Goal: Contribute content: Add original content to the website for others to see

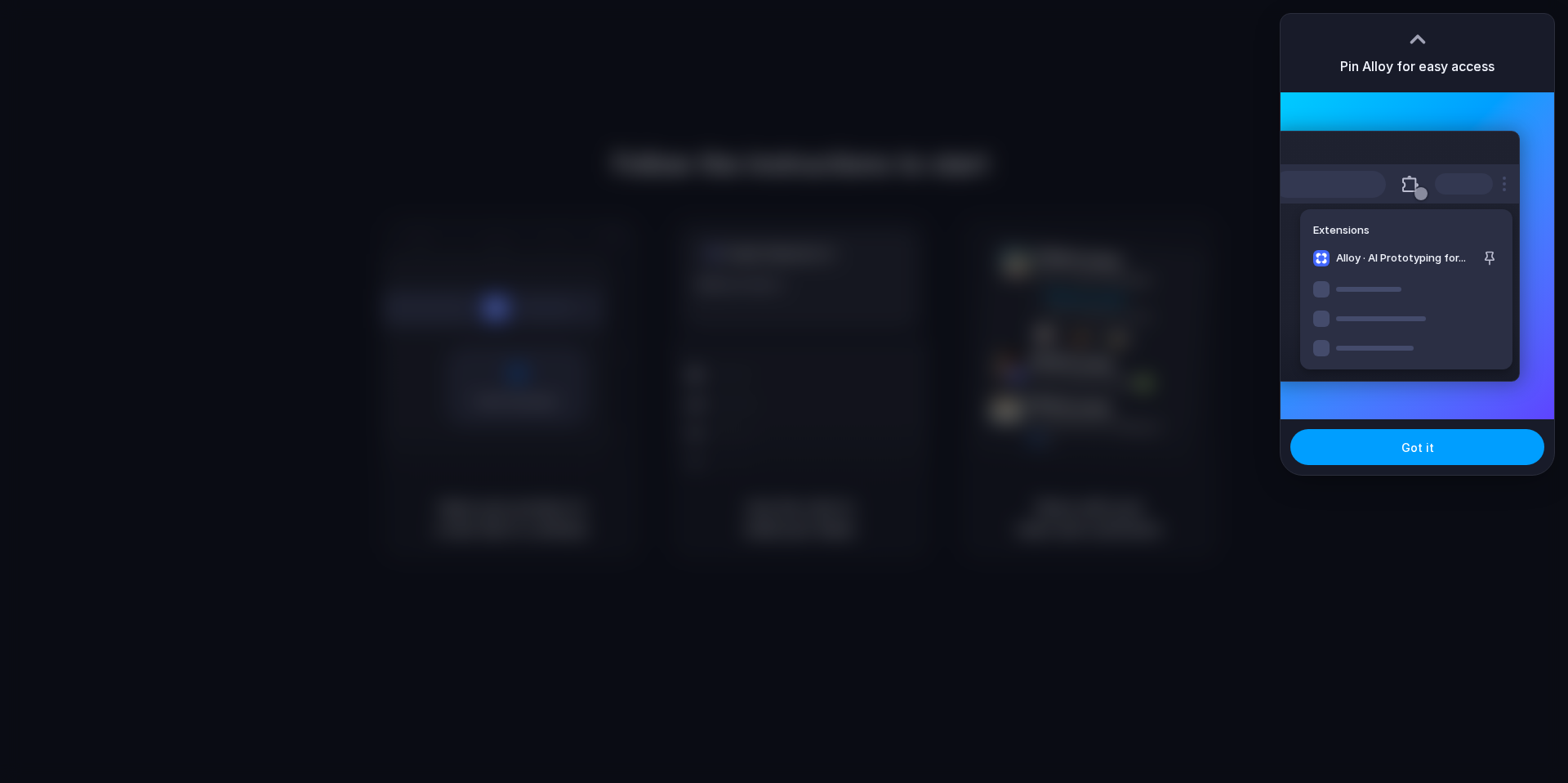
click at [1397, 455] on button "Got it" at bounding box center [1417, 447] width 254 height 36
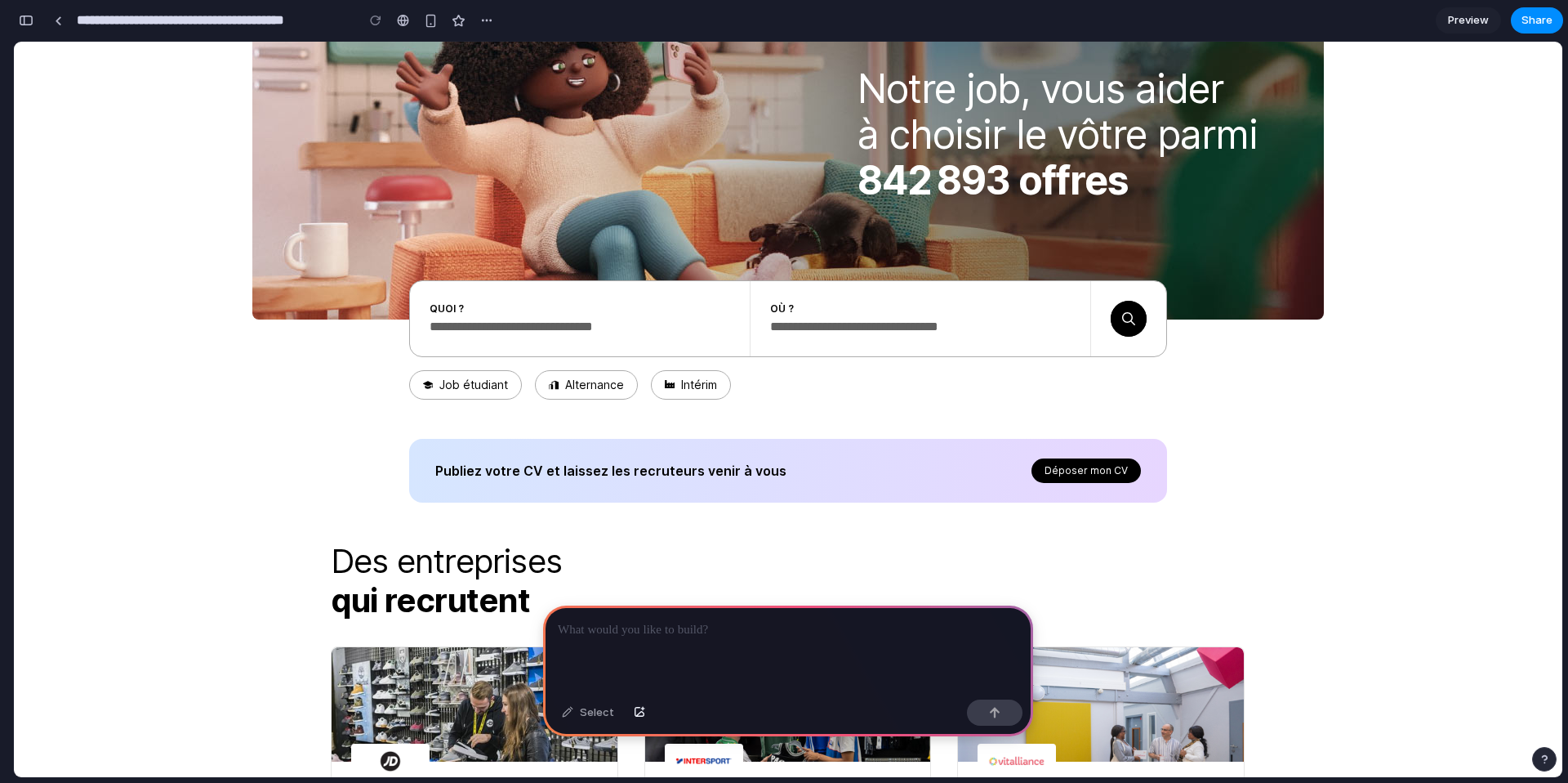
scroll to position [161, 0]
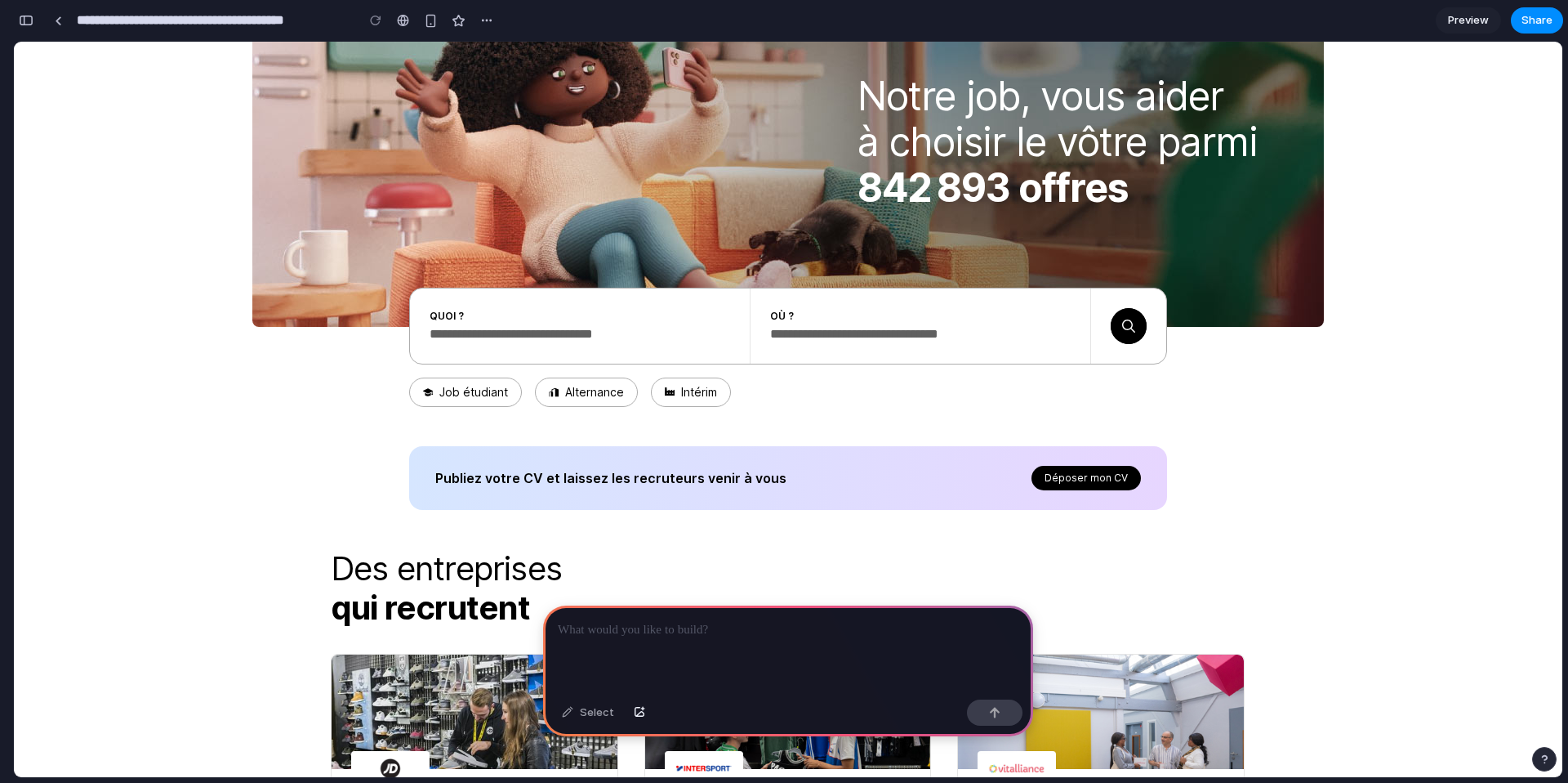
click at [631, 623] on p at bounding box center [788, 630] width 460 height 20
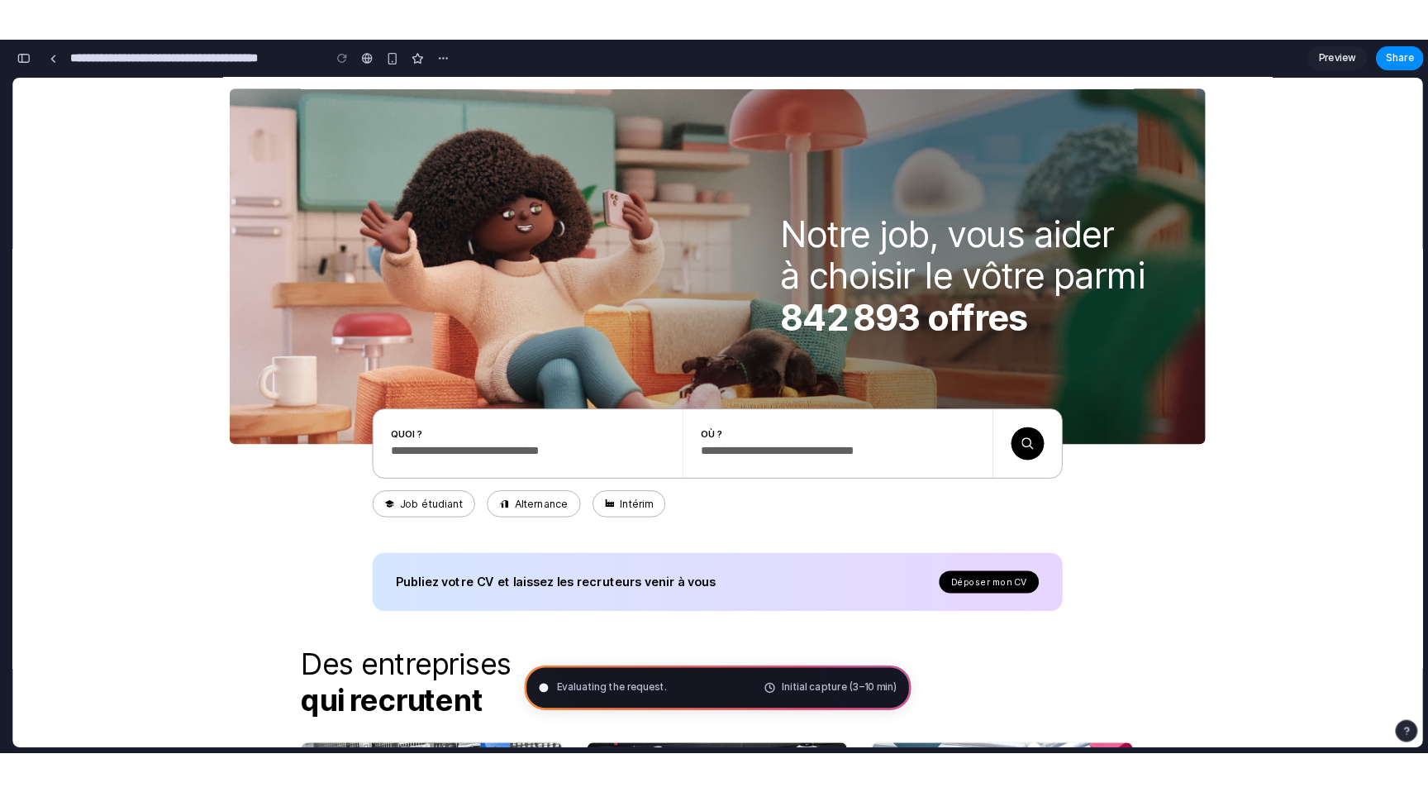
scroll to position [0, 0]
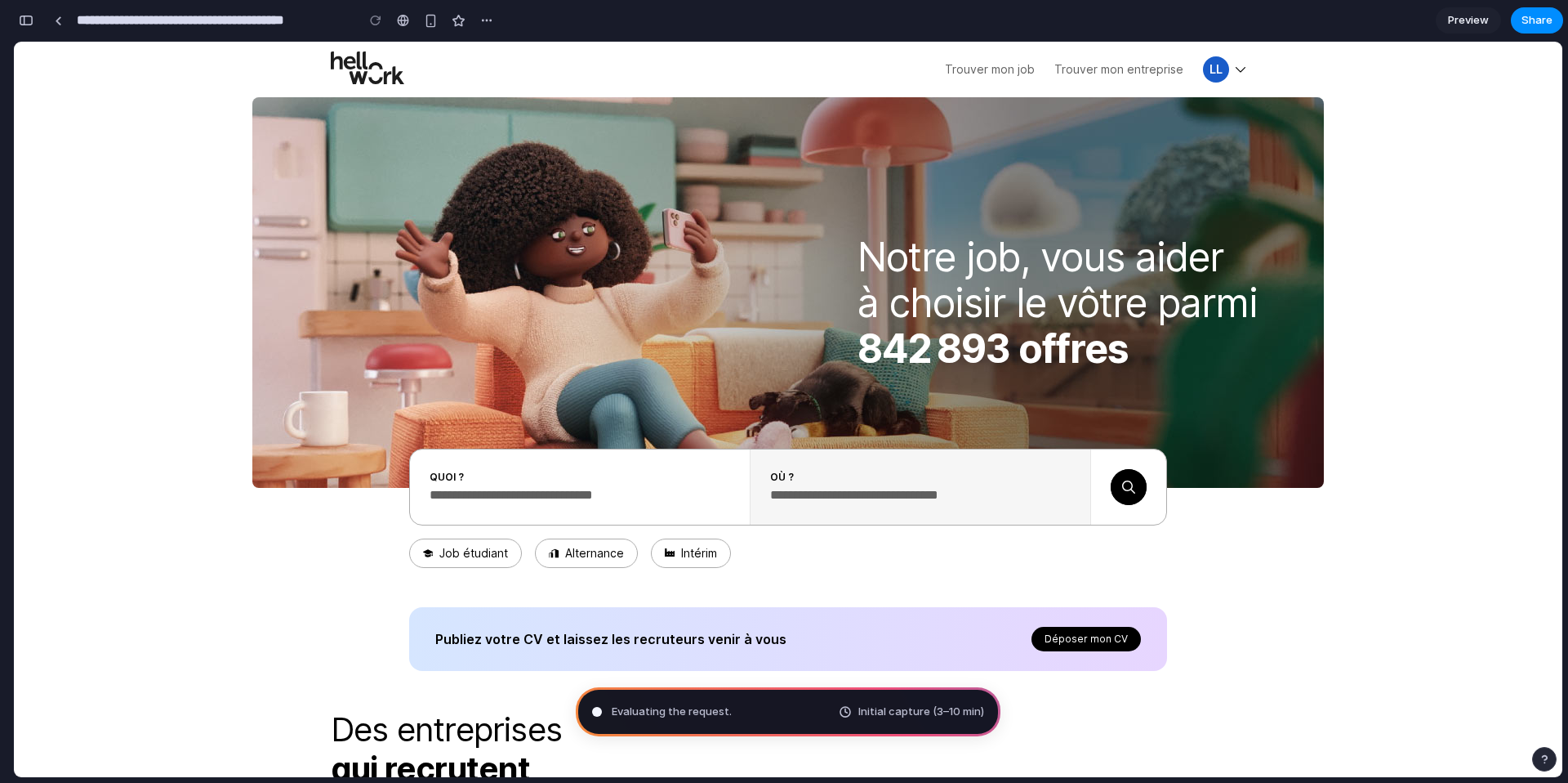
click at [843, 494] on input "Moteur de recherche" at bounding box center [907, 495] width 276 height 17
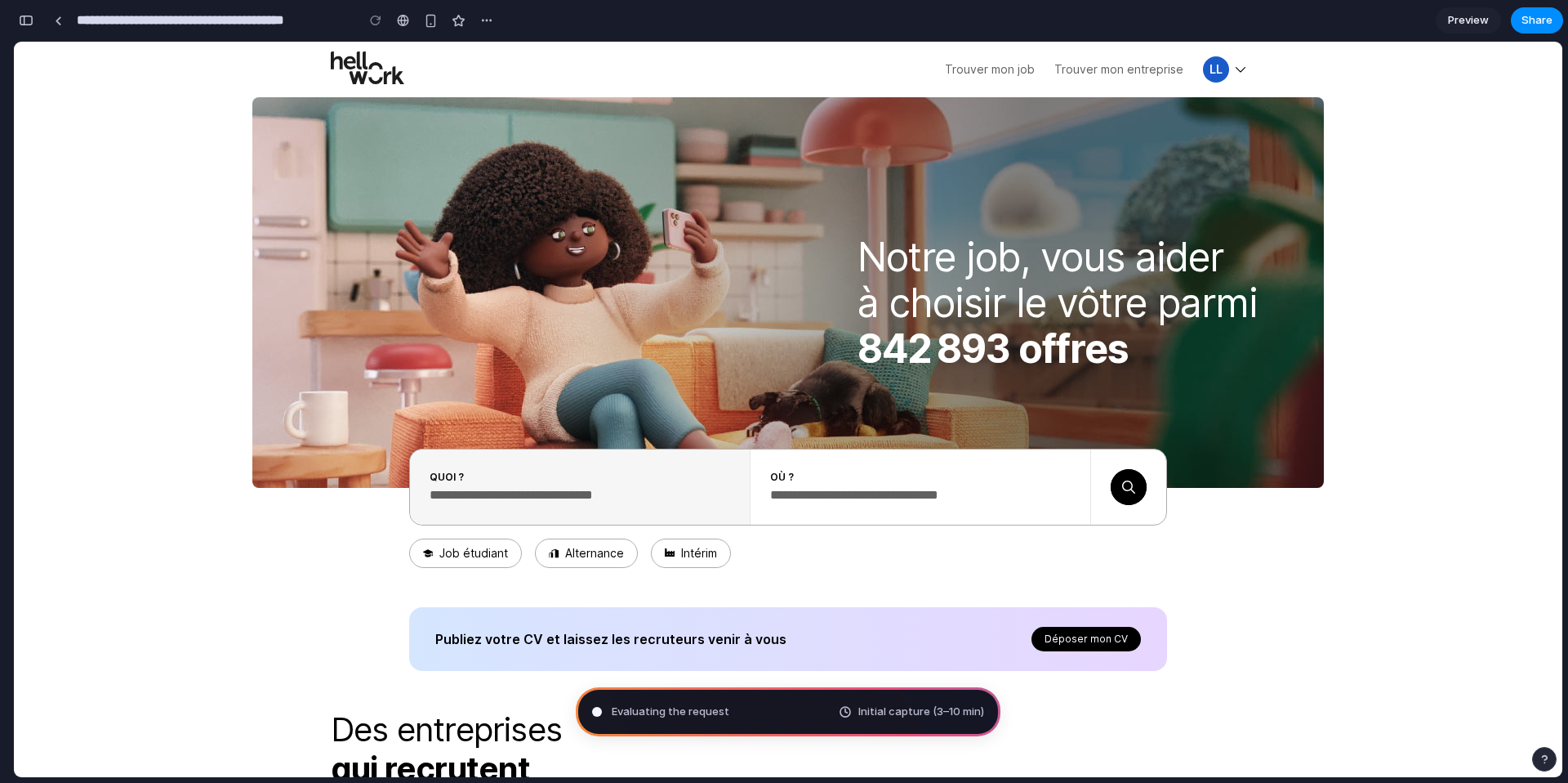
click at [650, 494] on input "Moteur de recherche" at bounding box center [567, 495] width 276 height 17
click at [124, 512] on fieldset "Effectuer une recherhe d'emploi par localité Quoi ? Métier, entreprise, compéte…" at bounding box center [787, 487] width 1548 height 77
click at [603, 555] on link "Alternance" at bounding box center [595, 553] width 59 height 15
click at [770, 726] on div "Determining potential solutions Initial capture (3–10 min)" at bounding box center [788, 712] width 425 height 49
click at [33, 24] on div "button" at bounding box center [26, 21] width 15 height 12
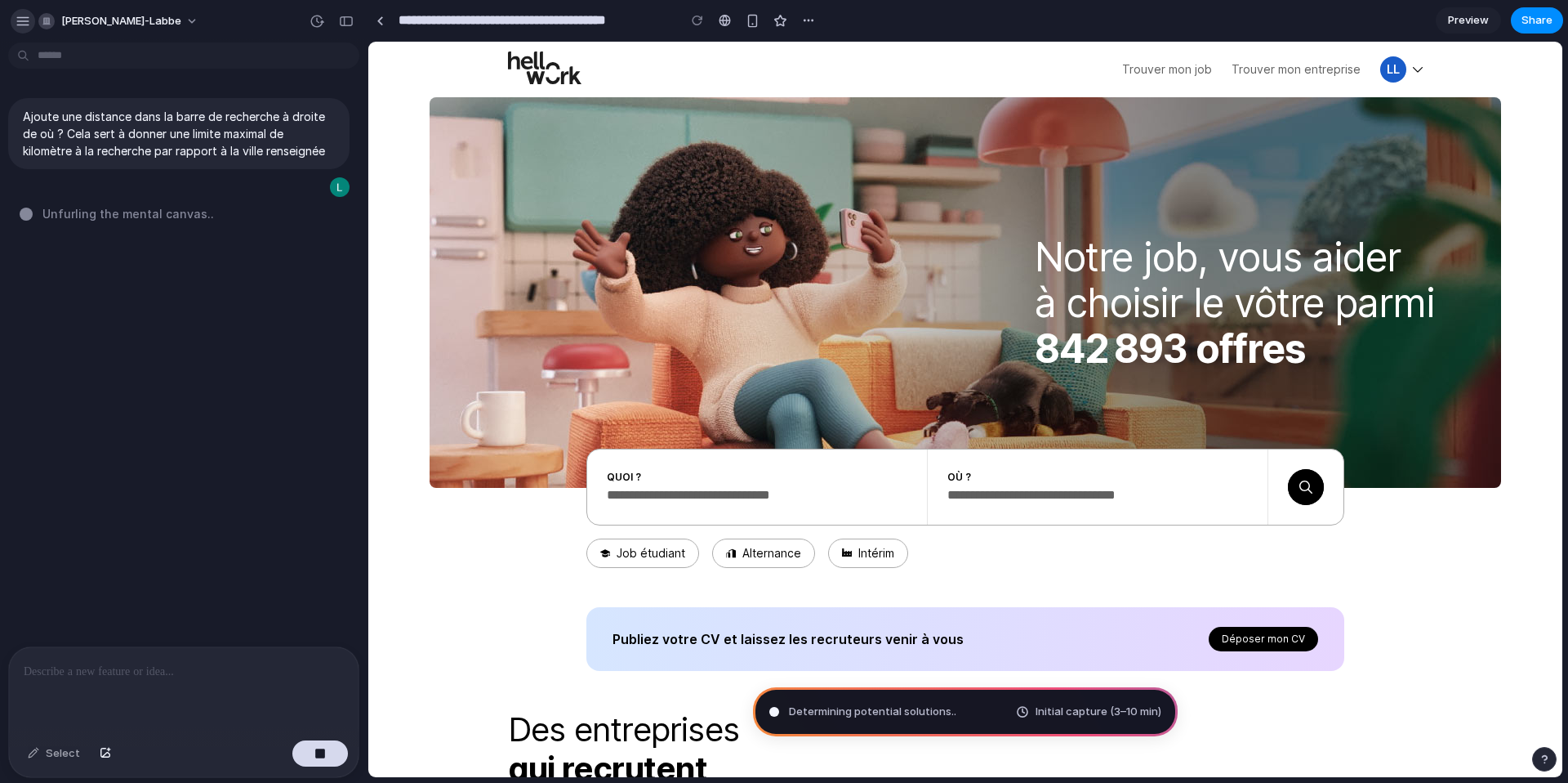
click at [31, 23] on button "button" at bounding box center [23, 21] width 25 height 25
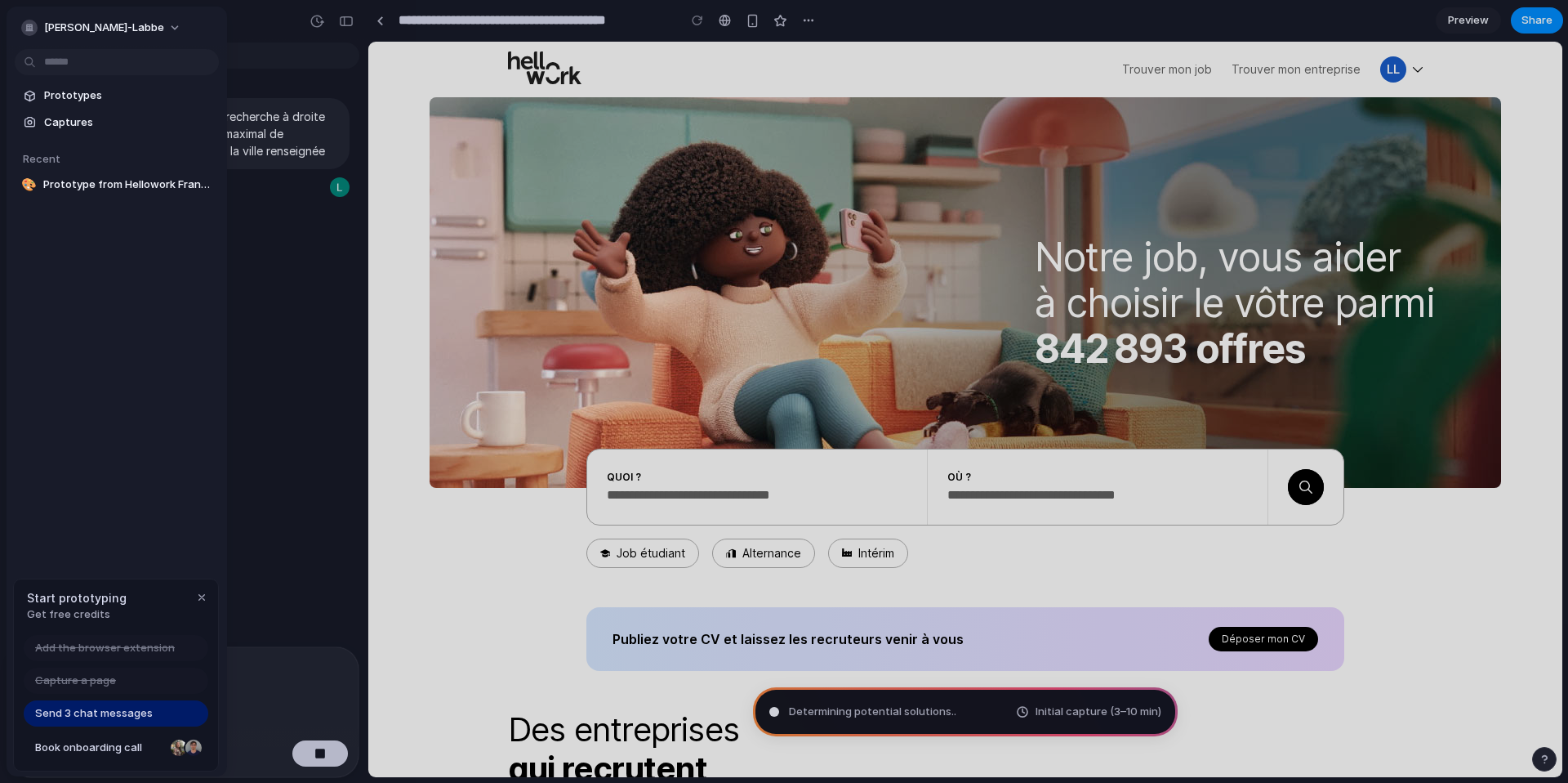
click at [31, 23] on div "button" at bounding box center [29, 28] width 17 height 17
click at [252, 33] on div "Settings Invite members Change theme Sign out" at bounding box center [784, 392] width 1568 height 783
click at [356, 22] on div at bounding box center [784, 392] width 1568 height 783
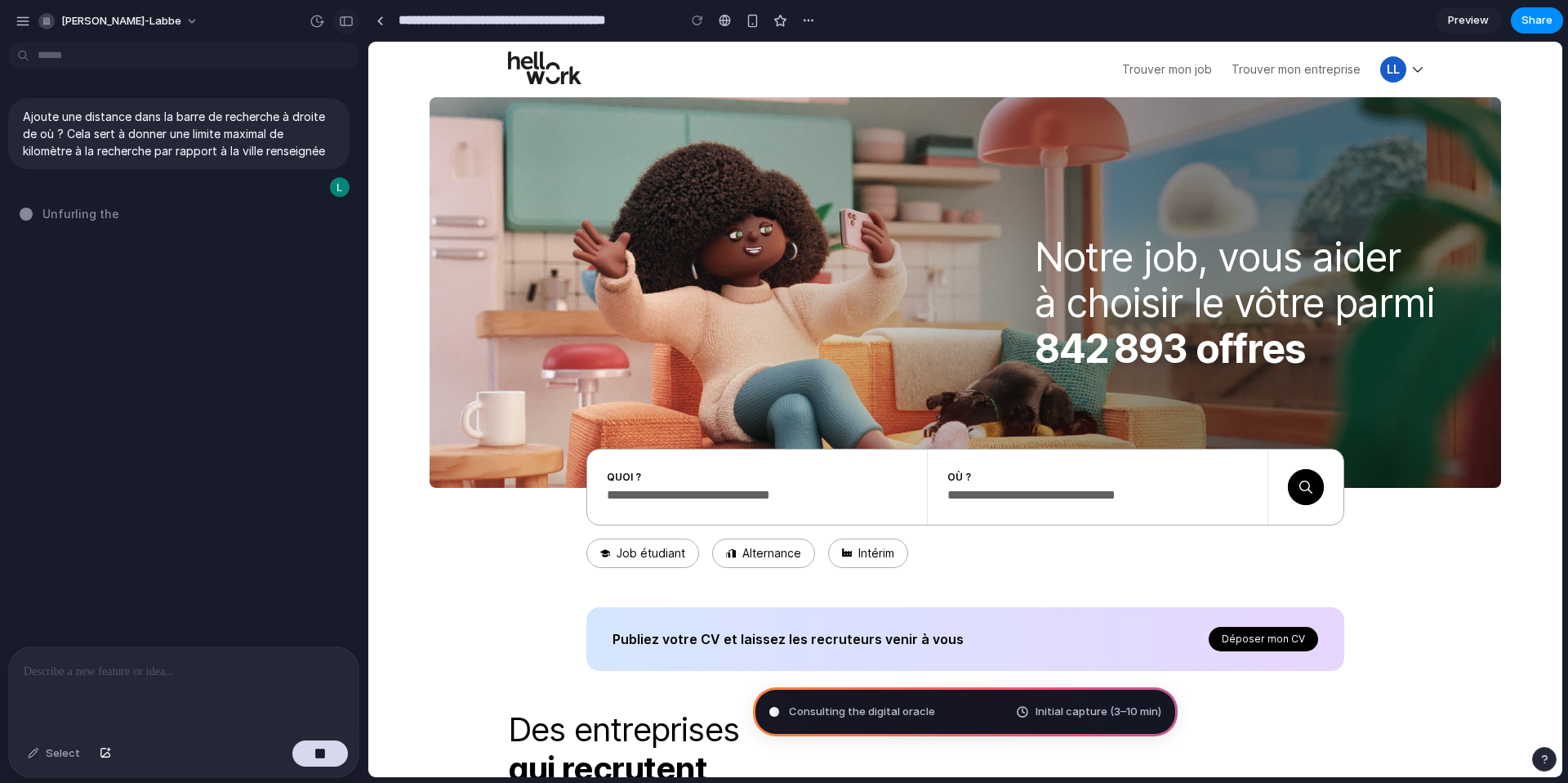
click at [351, 22] on div "button" at bounding box center [346, 22] width 15 height 12
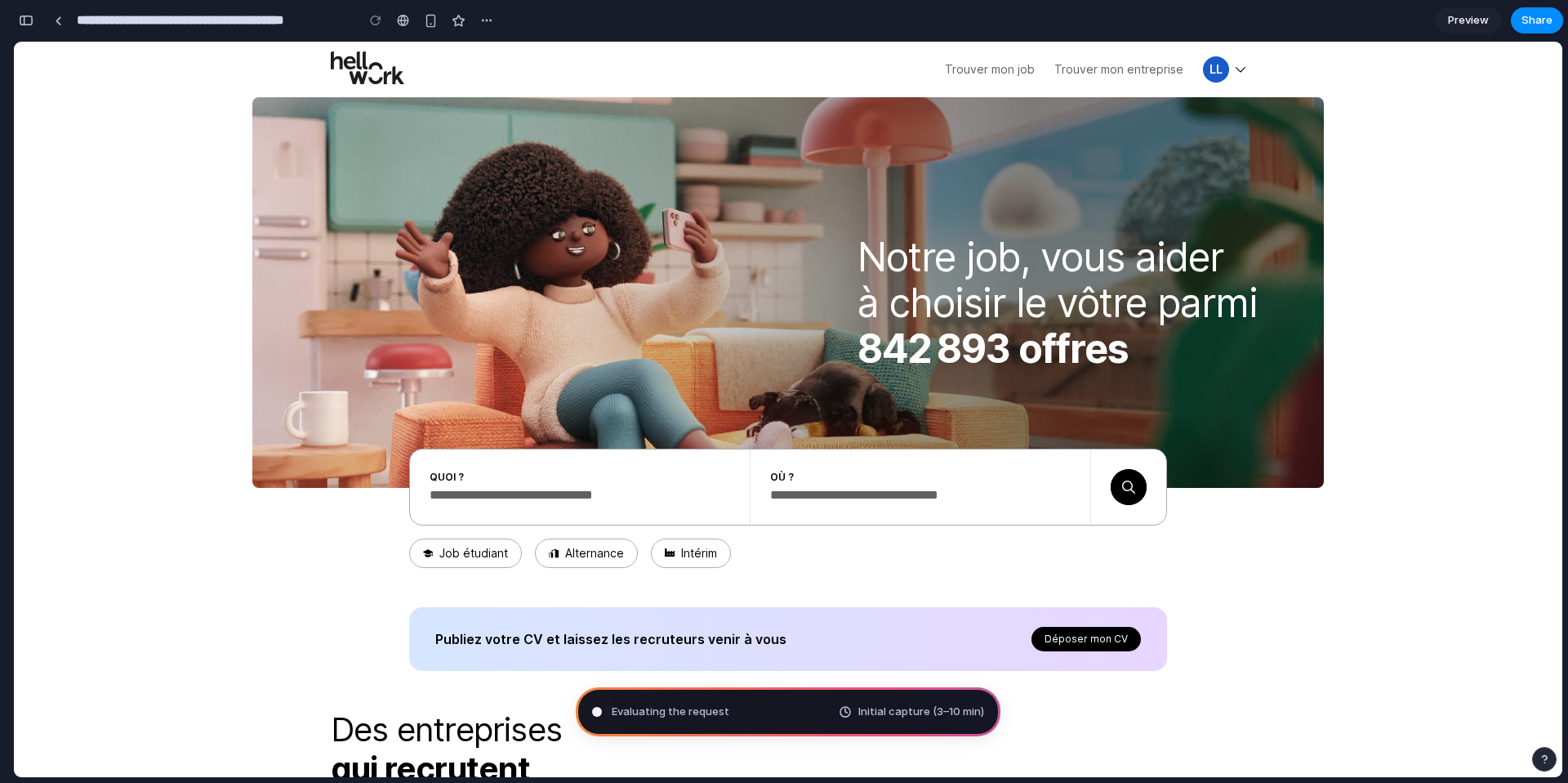
click at [21, 18] on div "button" at bounding box center [26, 21] width 15 height 12
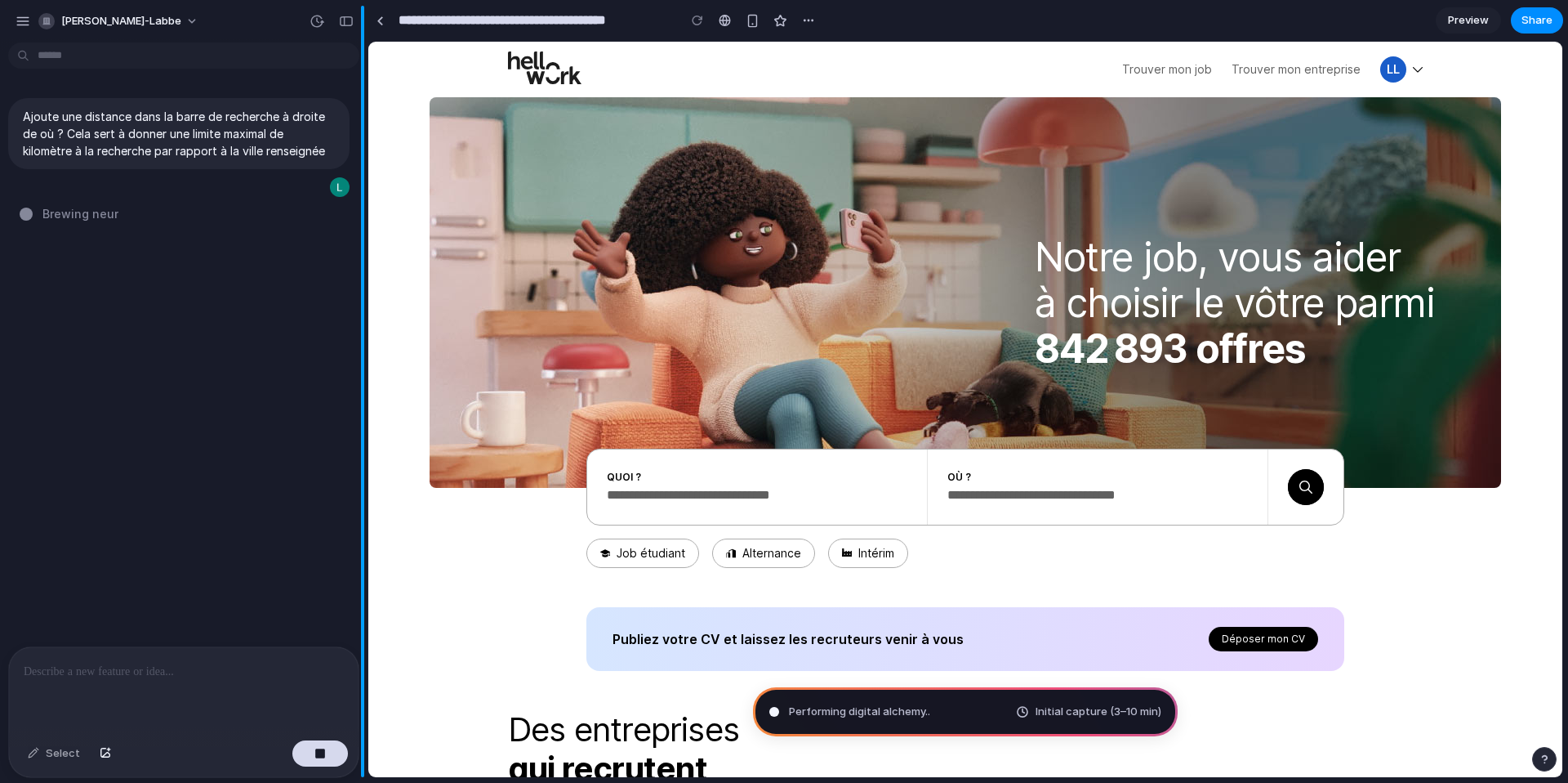
click at [349, 17] on div "button" at bounding box center [346, 22] width 15 height 12
